Goal: Task Accomplishment & Management: Complete application form

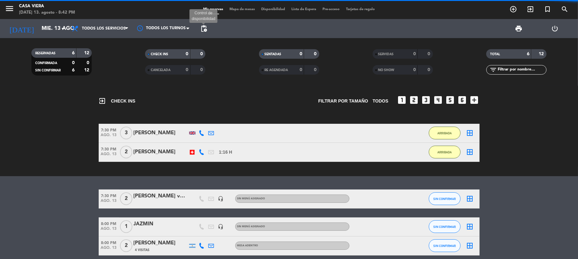
click at [203, 29] on span "pending_actions" at bounding box center [204, 29] width 8 height 8
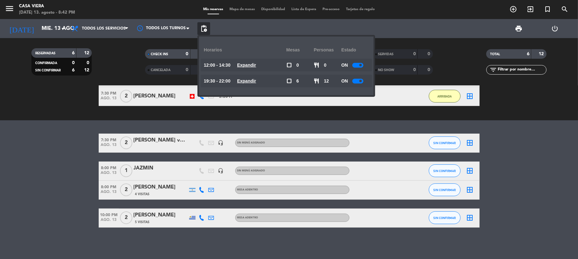
scroll to position [56, 0]
click at [355, 82] on div at bounding box center [358, 81] width 11 height 5
click at [357, 62] on div "ON" at bounding box center [355, 65] width 28 height 13
click at [357, 65] on div at bounding box center [358, 65] width 11 height 5
click at [75, 168] on bookings-row "7:30 PM [DATE] 2 [PERSON_NAME] voucher regalo headset_mic Sin menú asignado SIN…" at bounding box center [289, 180] width 578 height 94
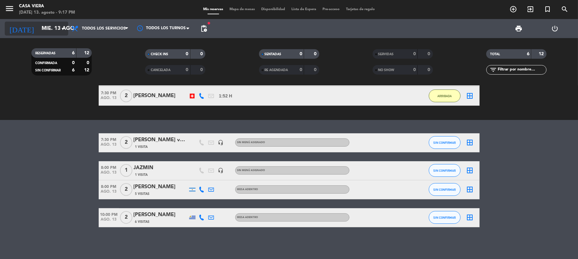
click at [44, 26] on input "mié. 13 ago." at bounding box center [72, 29] width 69 height 12
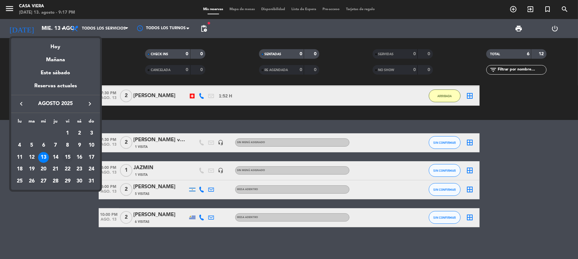
click at [67, 156] on div "15" at bounding box center [67, 157] width 11 height 11
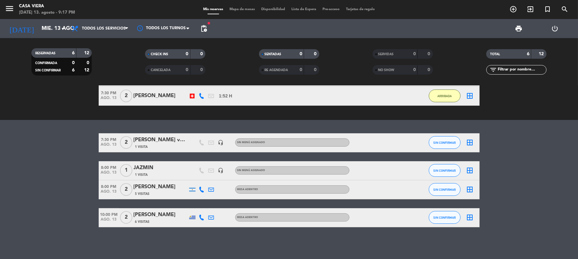
type input "vie. 15 ago."
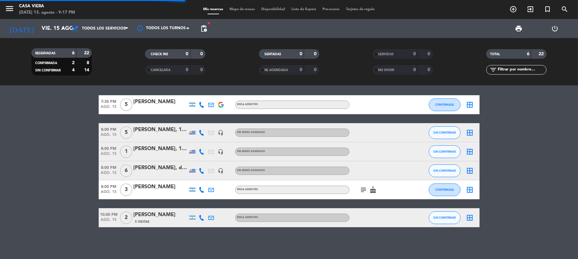
scroll to position [0, 0]
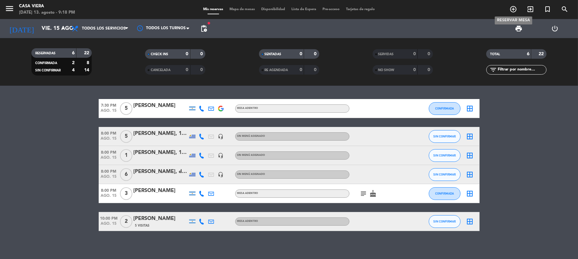
click at [512, 9] on icon "add_circle_outline" at bounding box center [514, 9] width 8 height 8
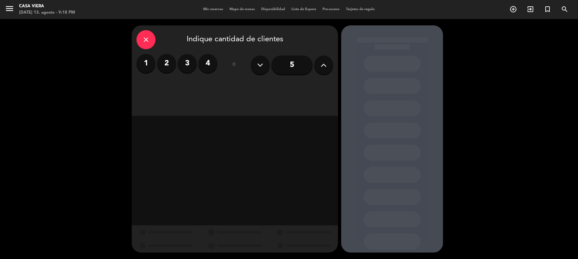
click at [163, 67] on label "2" at bounding box center [166, 63] width 19 height 19
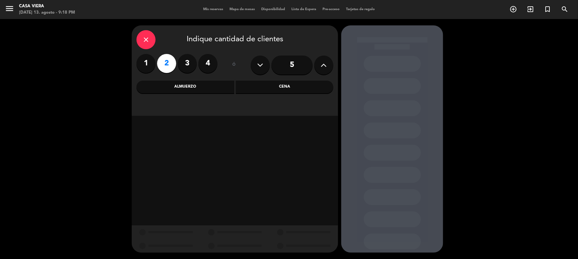
click at [271, 87] on div "Cena" at bounding box center [285, 87] width 98 height 13
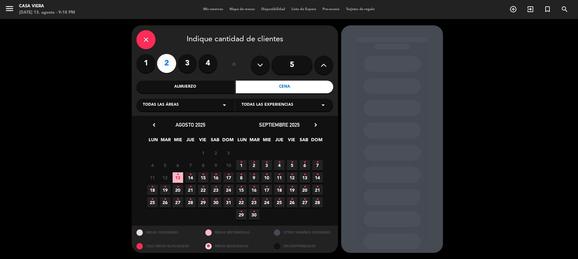
click at [202, 179] on icon "•" at bounding box center [203, 175] width 2 height 10
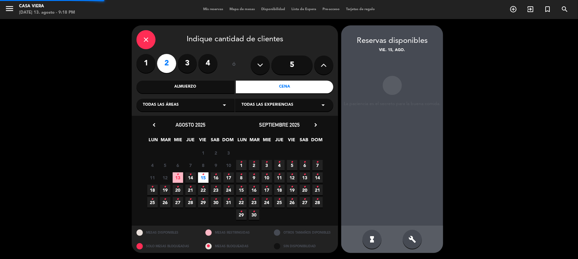
scroll to position [0, 0]
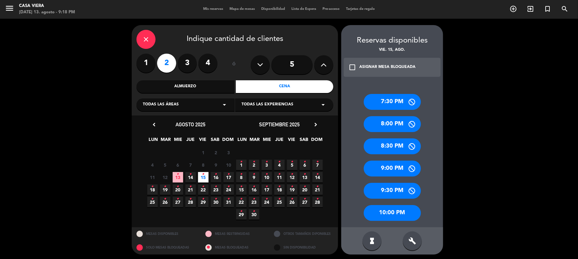
click at [391, 126] on div "8:00 PM" at bounding box center [392, 124] width 57 height 16
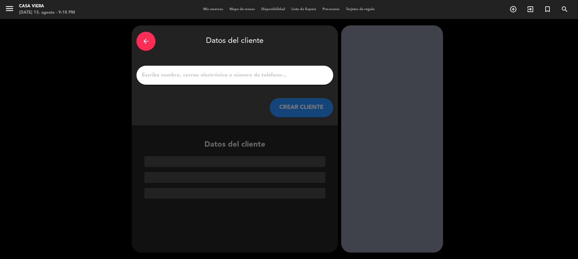
scroll to position [0, 0]
click at [223, 74] on input "1" at bounding box center [234, 75] width 187 height 9
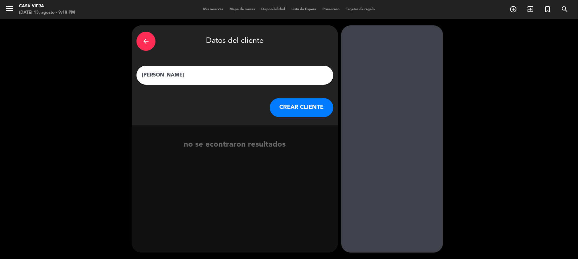
click at [169, 75] on input "[PERSON_NAME]" at bounding box center [234, 75] width 187 height 9
type input "[PERSON_NAME]"
click at [302, 106] on button "CREAR CLIENTE" at bounding box center [302, 107] width 64 height 19
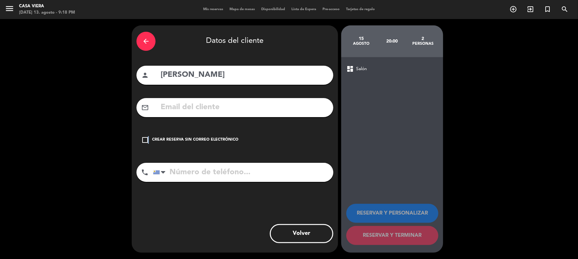
click at [148, 138] on icon "check_box_outline_blank" at bounding box center [145, 140] width 8 height 8
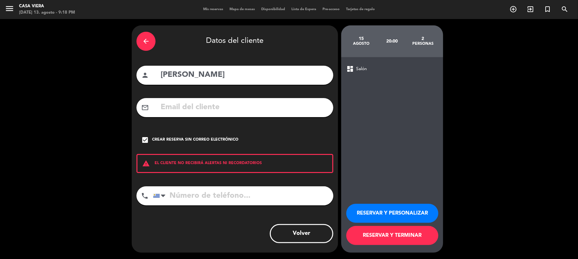
click at [144, 140] on icon "check_box" at bounding box center [145, 140] width 8 height 8
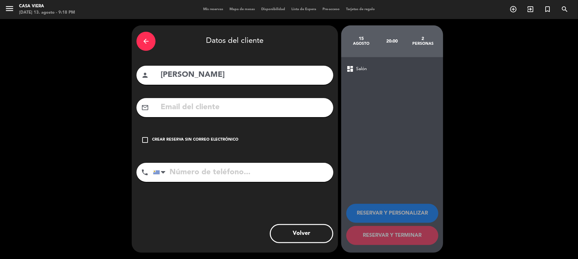
click at [144, 140] on icon "check_box_outline_blank" at bounding box center [145, 140] width 8 height 8
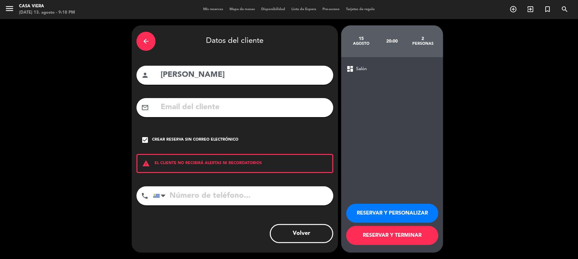
click at [394, 239] on button "RESERVAR Y TERMINAR" at bounding box center [393, 235] width 92 height 19
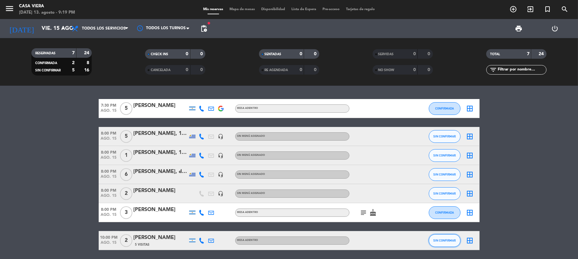
click at [436, 242] on span "SIN CONFIRMAR" at bounding box center [445, 240] width 23 height 3
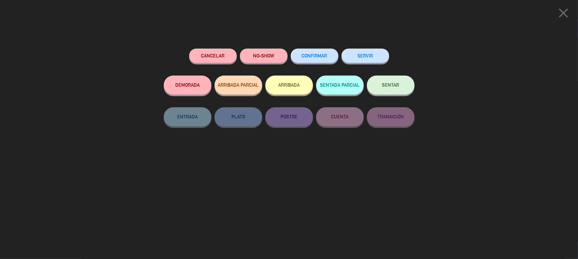
click at [264, 56] on button "NO-SHOW" at bounding box center [264, 56] width 48 height 14
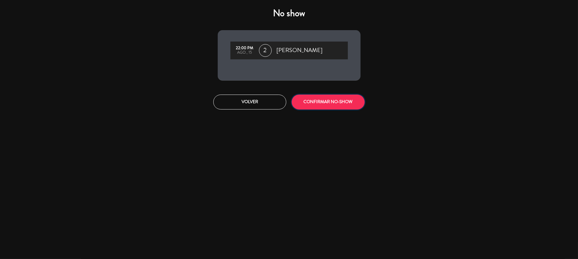
click at [341, 103] on button "CONFIRMAR NO-SHOW" at bounding box center [328, 102] width 73 height 15
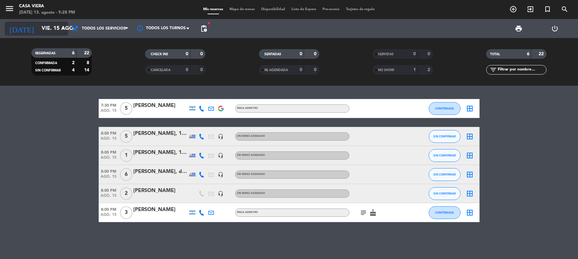
click at [46, 32] on input "vie. 15 ago." at bounding box center [72, 29] width 69 height 12
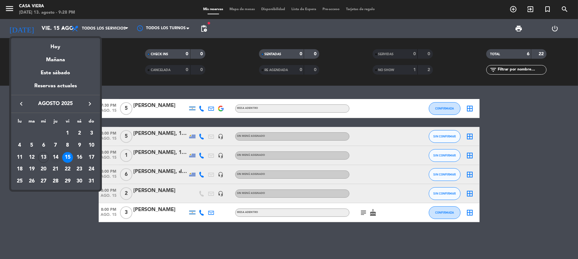
click at [57, 156] on div "14" at bounding box center [55, 157] width 11 height 11
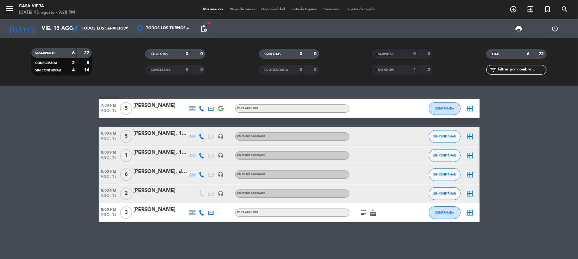
type input "jue. 14 ago."
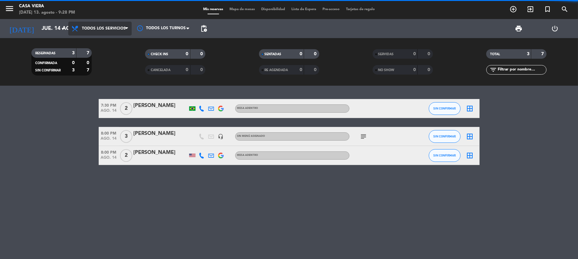
click at [105, 22] on span "Todos los servicios" at bounding box center [100, 29] width 64 height 14
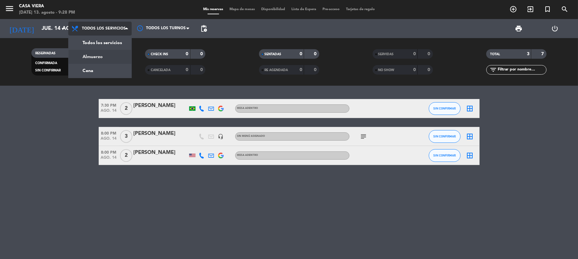
click at [100, 55] on div "menu Casa Viera [DATE] 13. agosto - 9:28 PM Mis reservas Mapa de mesas Disponib…" at bounding box center [289, 43] width 578 height 86
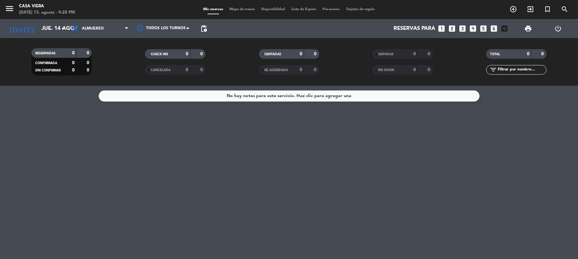
click at [443, 30] on icon "looks_one" at bounding box center [442, 28] width 8 height 8
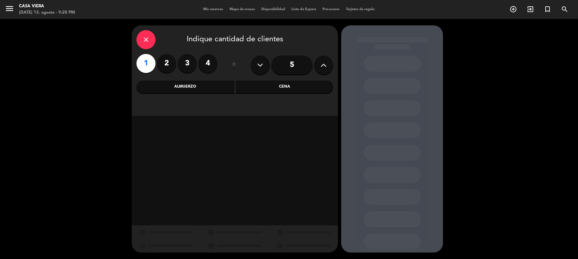
click at [215, 84] on div "Almuerzo" at bounding box center [186, 87] width 98 height 13
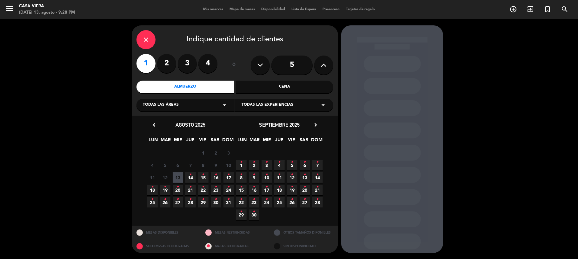
click at [186, 180] on span "14 •" at bounding box center [191, 177] width 10 height 10
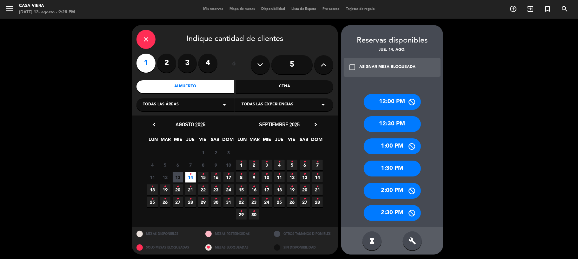
click at [380, 121] on div "12:30 PM" at bounding box center [392, 124] width 57 height 16
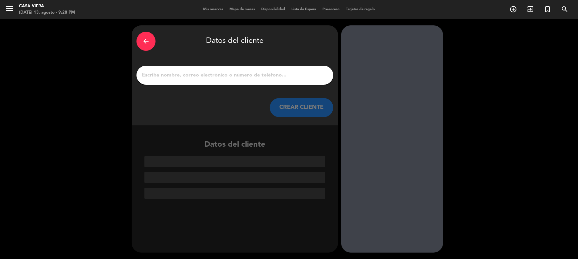
scroll to position [0, 0]
click at [239, 69] on div at bounding box center [235, 75] width 197 height 19
click at [241, 76] on input "1" at bounding box center [234, 75] width 187 height 9
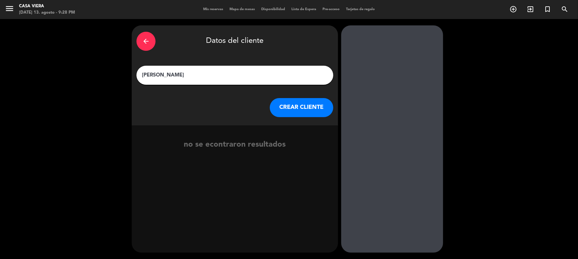
type input "[PERSON_NAME]"
click at [307, 109] on button "CREAR CLIENTE" at bounding box center [302, 107] width 64 height 19
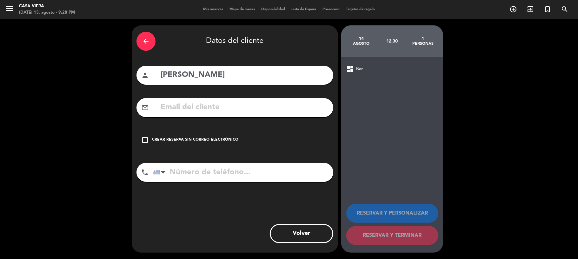
click at [174, 138] on div "Crear reserva sin correo electrónico" at bounding box center [195, 140] width 86 height 6
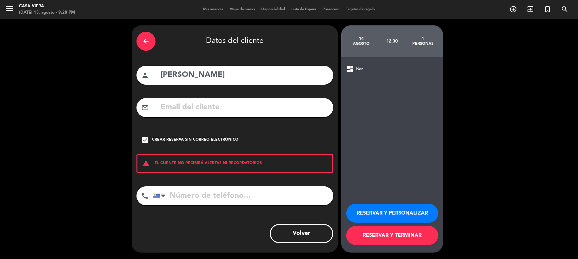
click at [368, 235] on button "RESERVAR Y TERMINAR" at bounding box center [393, 235] width 92 height 19
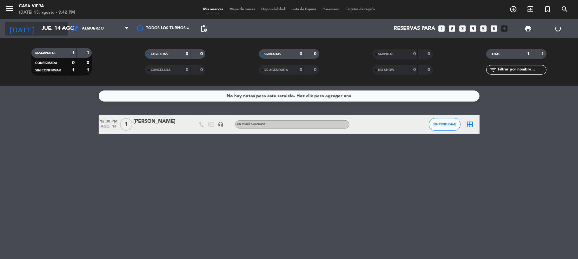
click at [40, 30] on input "jue. 14 ago." at bounding box center [72, 29] width 69 height 12
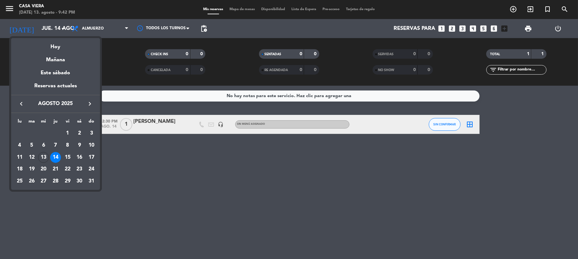
drag, startPoint x: 56, startPoint y: 44, endPoint x: 53, endPoint y: 42, distance: 3.7
click at [55, 44] on div "Hoy" at bounding box center [55, 44] width 89 height 13
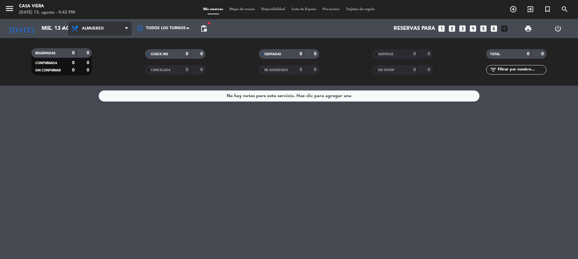
click at [112, 23] on span "Almuerzo" at bounding box center [100, 29] width 64 height 14
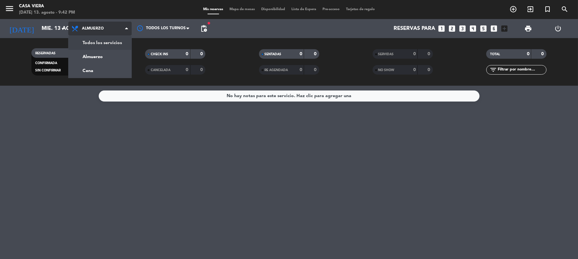
click at [93, 44] on div "menu Casa Viera [DATE] 13. agosto - 9:42 PM Mis reservas Mapa de mesas Disponib…" at bounding box center [289, 43] width 578 height 86
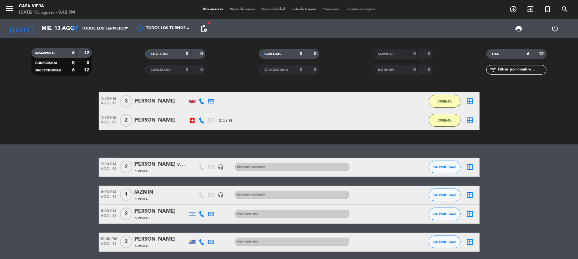
scroll to position [56, 0]
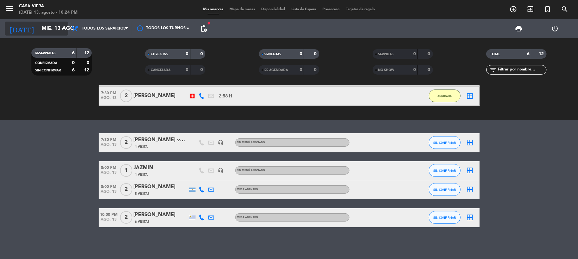
click at [47, 27] on input "mié. 13 ago." at bounding box center [72, 29] width 69 height 12
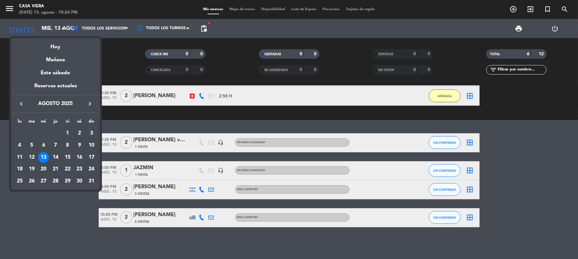
click at [55, 58] on div "Mañana" at bounding box center [55, 57] width 89 height 13
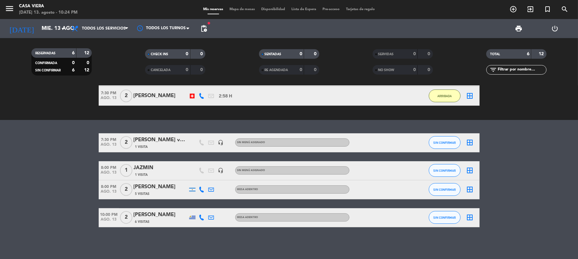
type input "jue. 14 ago."
